Goal: Task Accomplishment & Management: Manage account settings

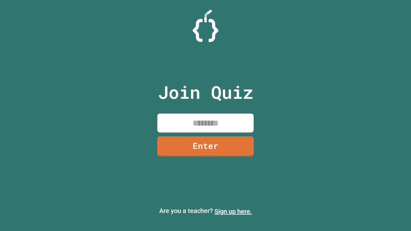
click at [233, 212] on link "Sign up here." at bounding box center [234, 212] width 38 height 8
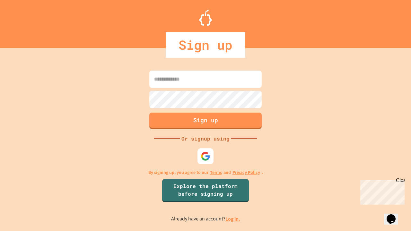
click at [233, 219] on link "Log in." at bounding box center [232, 219] width 15 height 7
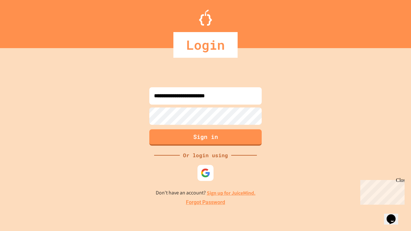
type input "**********"
